Goal: Task Accomplishment & Management: Use online tool/utility

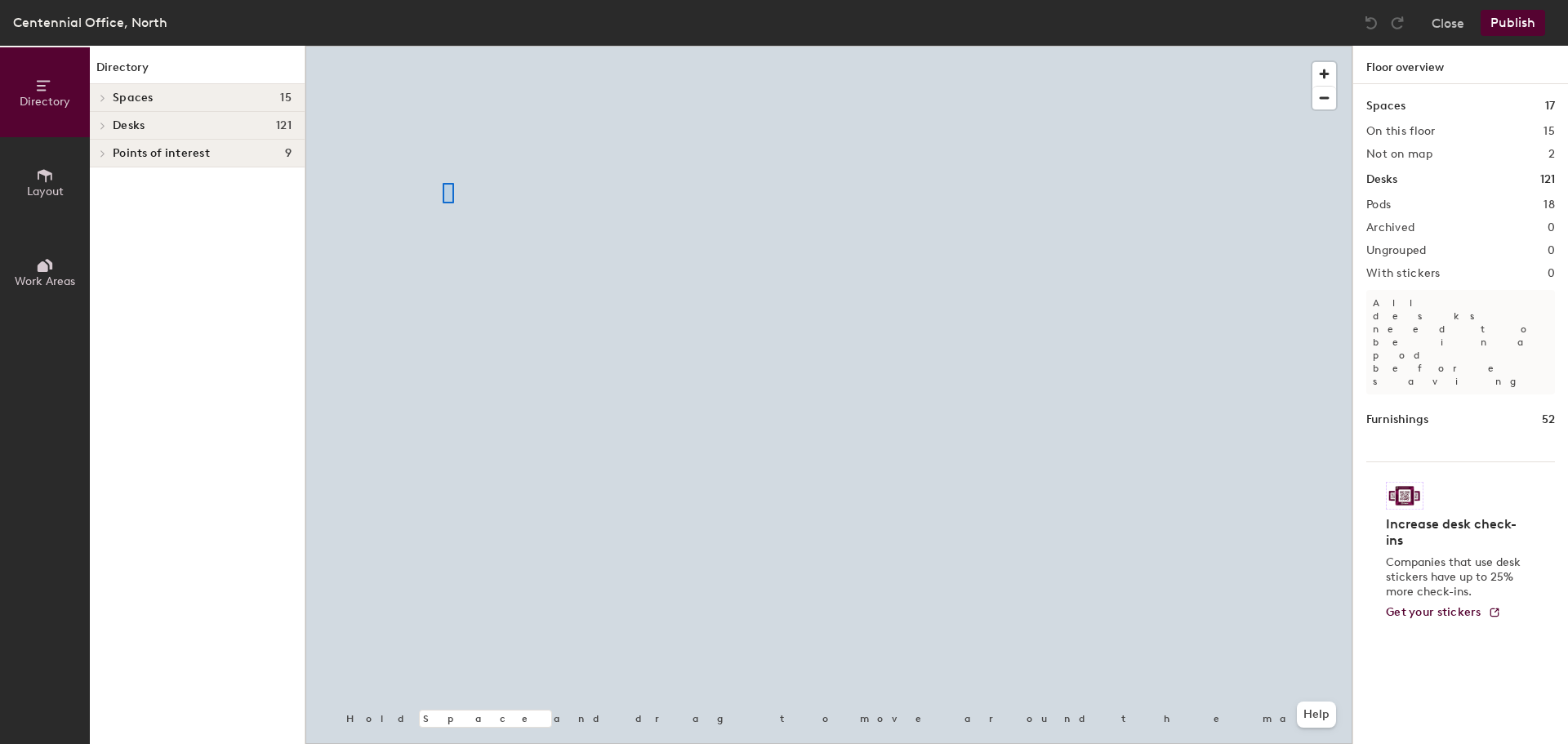
click at [442, 45] on div at bounding box center [829, 45] width 1047 height 0
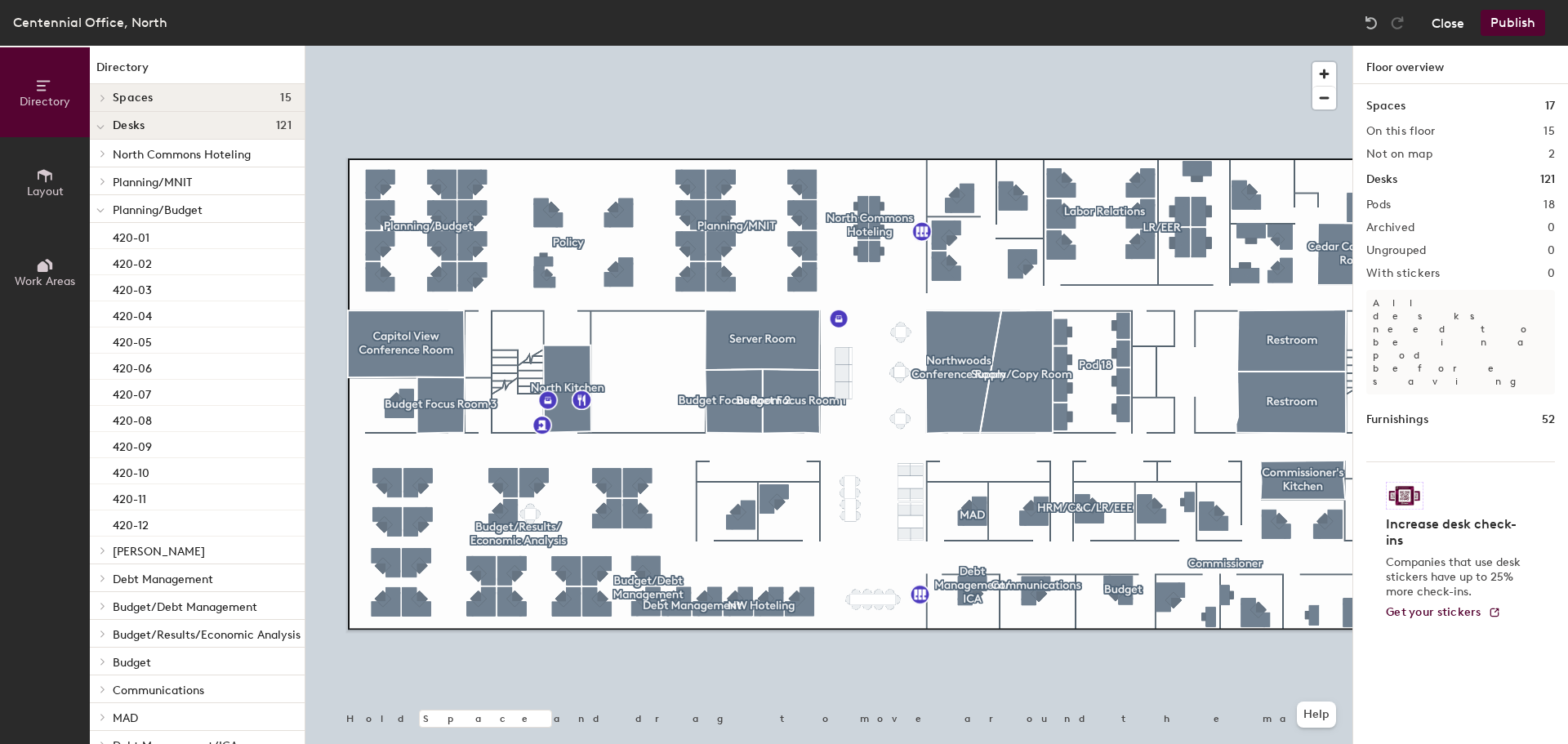
click at [1458, 22] on button "Close" at bounding box center [1448, 23] width 33 height 26
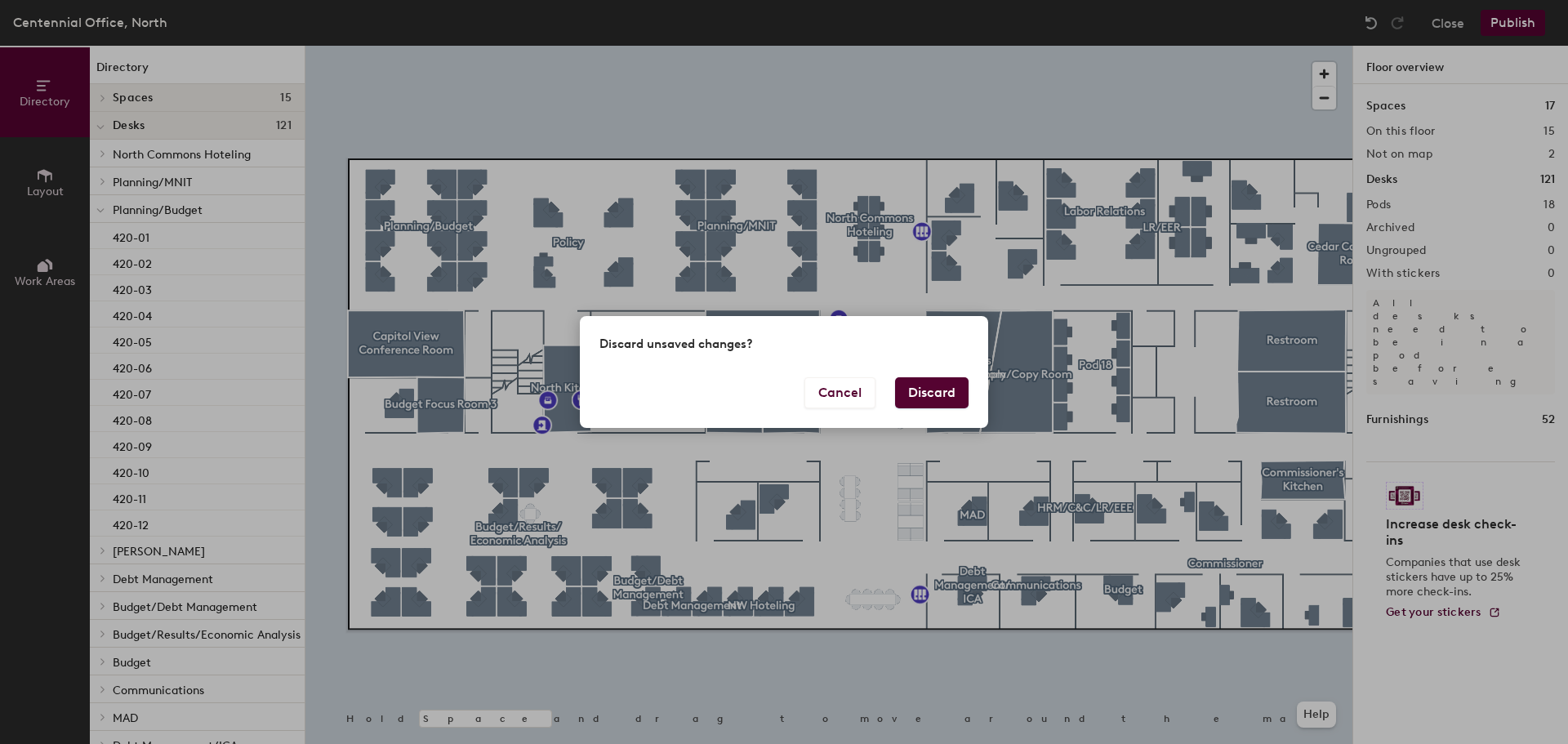
click at [951, 386] on button "Discard" at bounding box center [932, 393] width 74 height 31
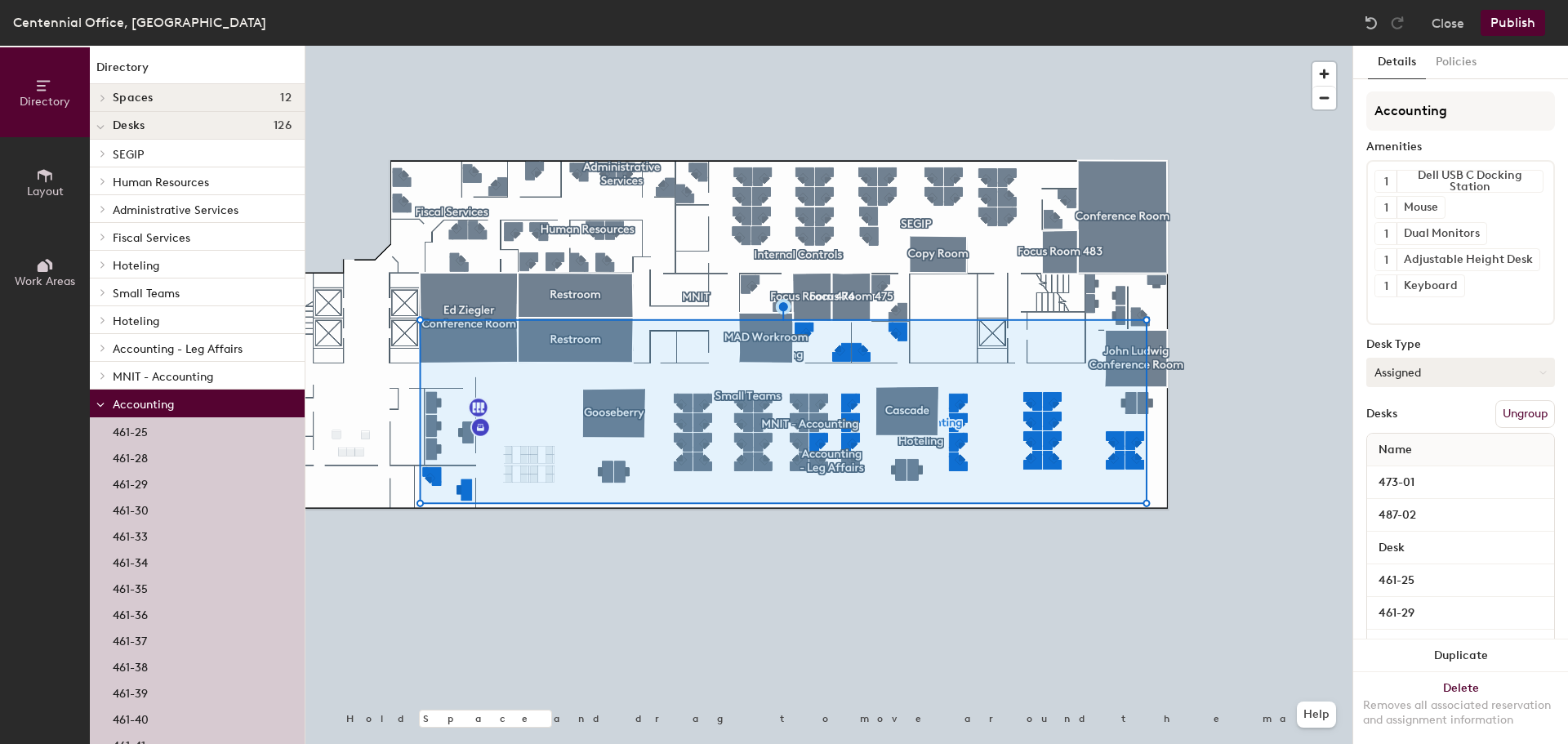
click at [902, 45] on div at bounding box center [829, 45] width 1047 height 0
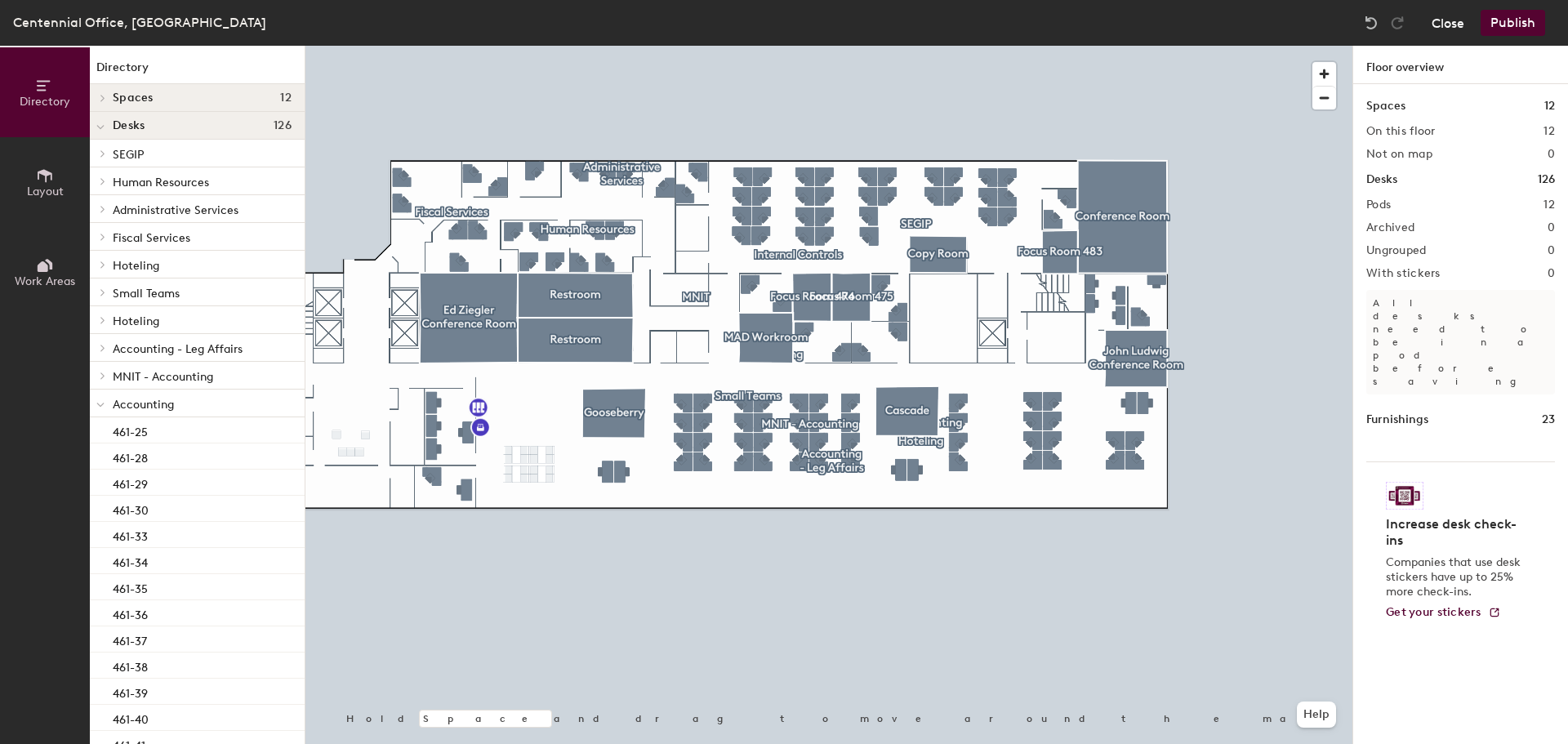
click at [1452, 13] on button "Close" at bounding box center [1448, 23] width 33 height 26
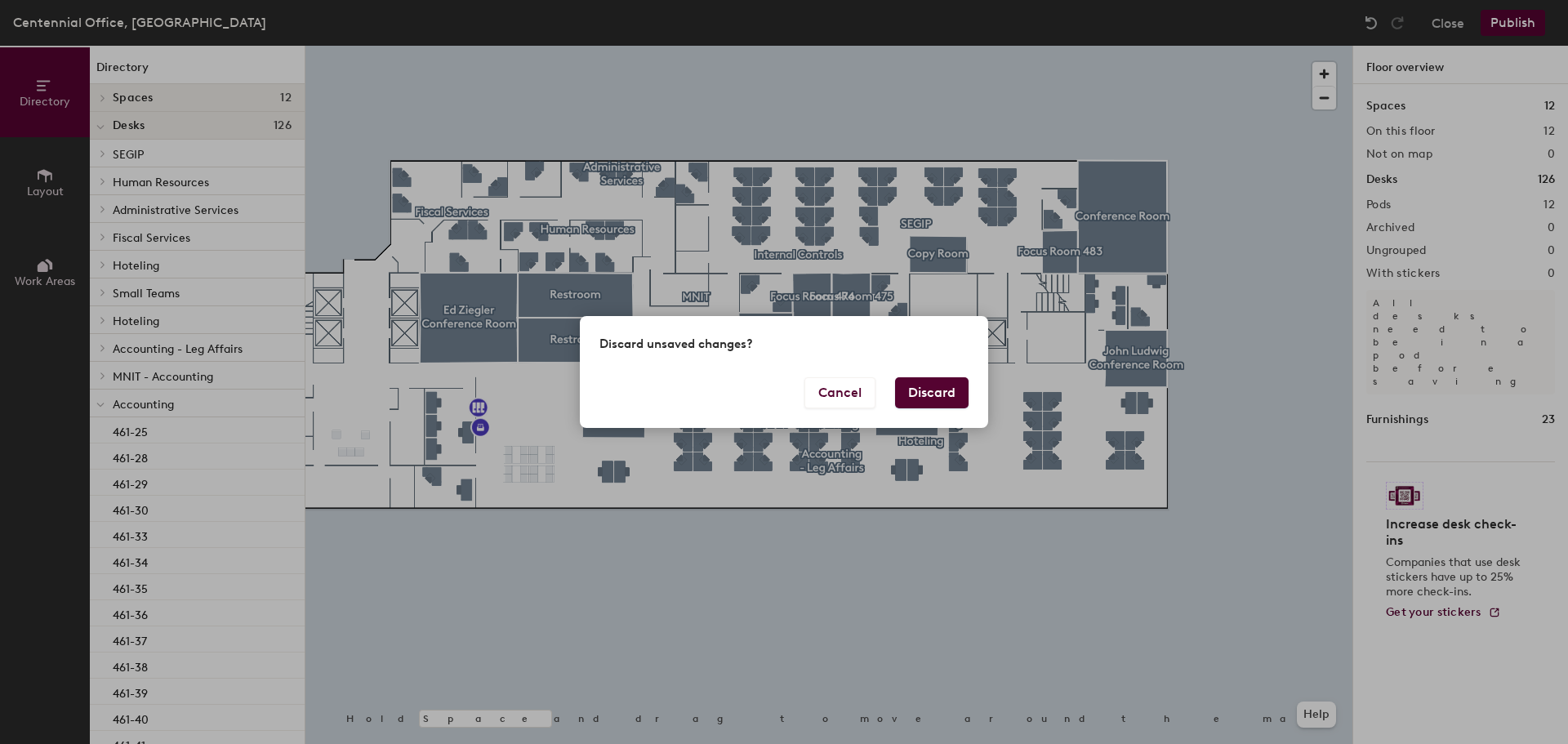
click at [939, 383] on button "Discard" at bounding box center [932, 393] width 74 height 31
